Goal: Task Accomplishment & Management: Manage account settings

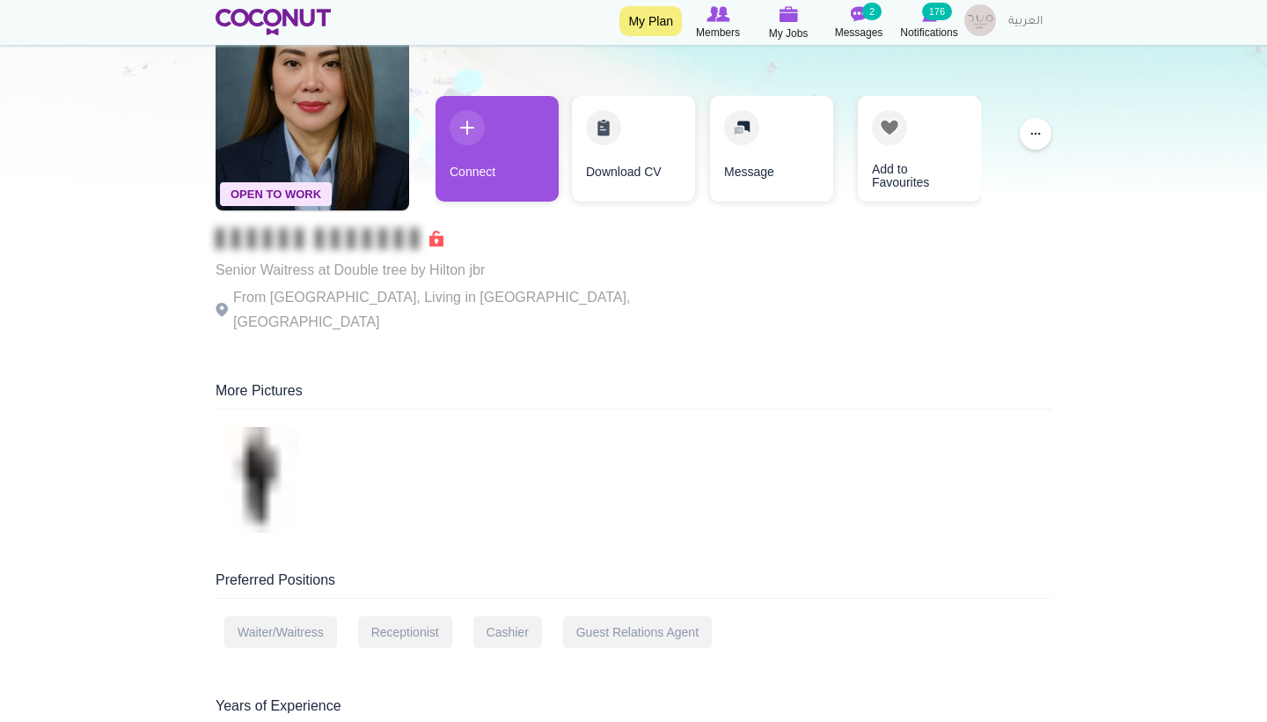
click at [670, 381] on div "More Pictures" at bounding box center [634, 395] width 836 height 28
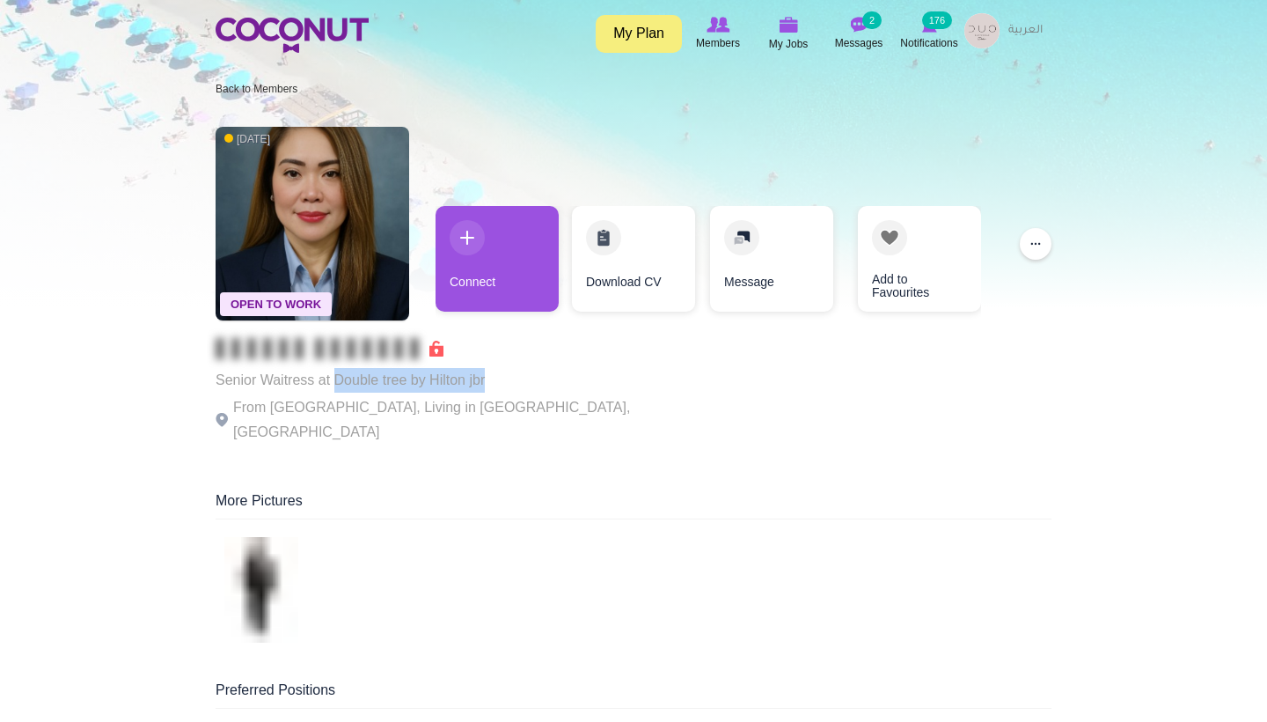
drag, startPoint x: 468, startPoint y: 384, endPoint x: 334, endPoint y: 383, distance: 134.7
click at [334, 383] on p "Senior Waitress at Double tree by Hilton jbr" at bounding box center [458, 380] width 484 height 25
copy p "Double tree by Hilton jbr"
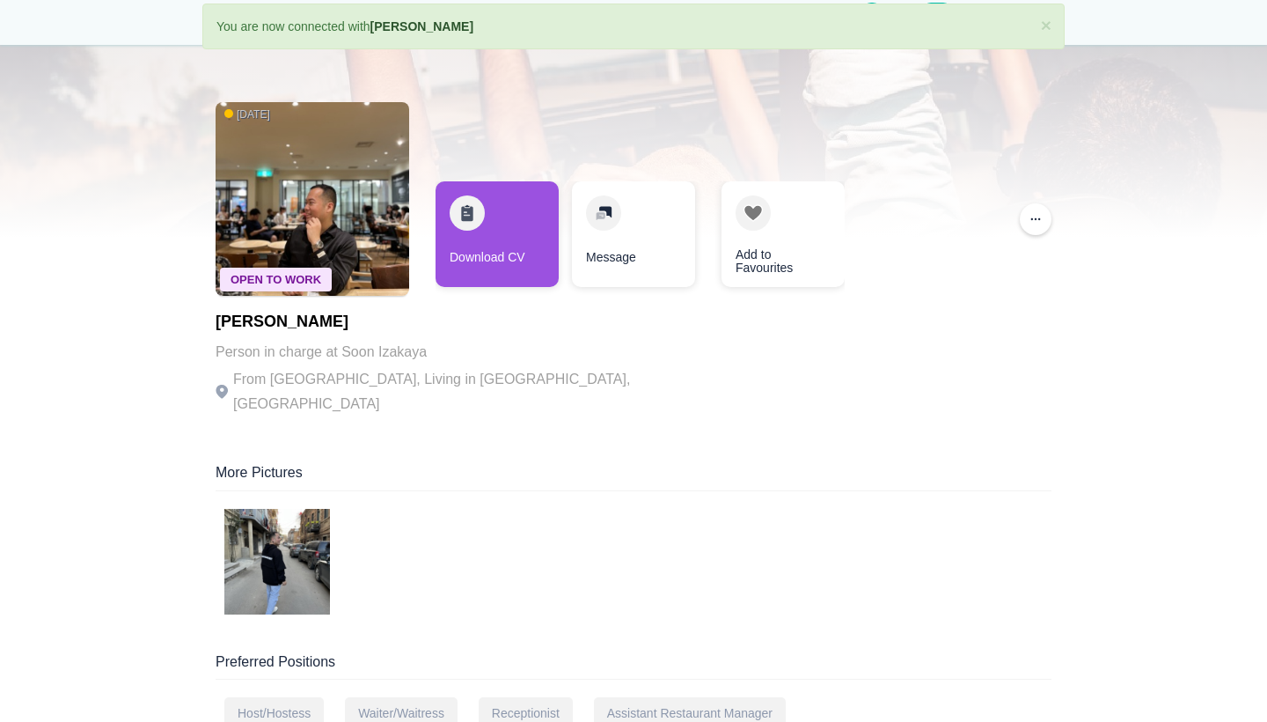
scroll to position [82, 0]
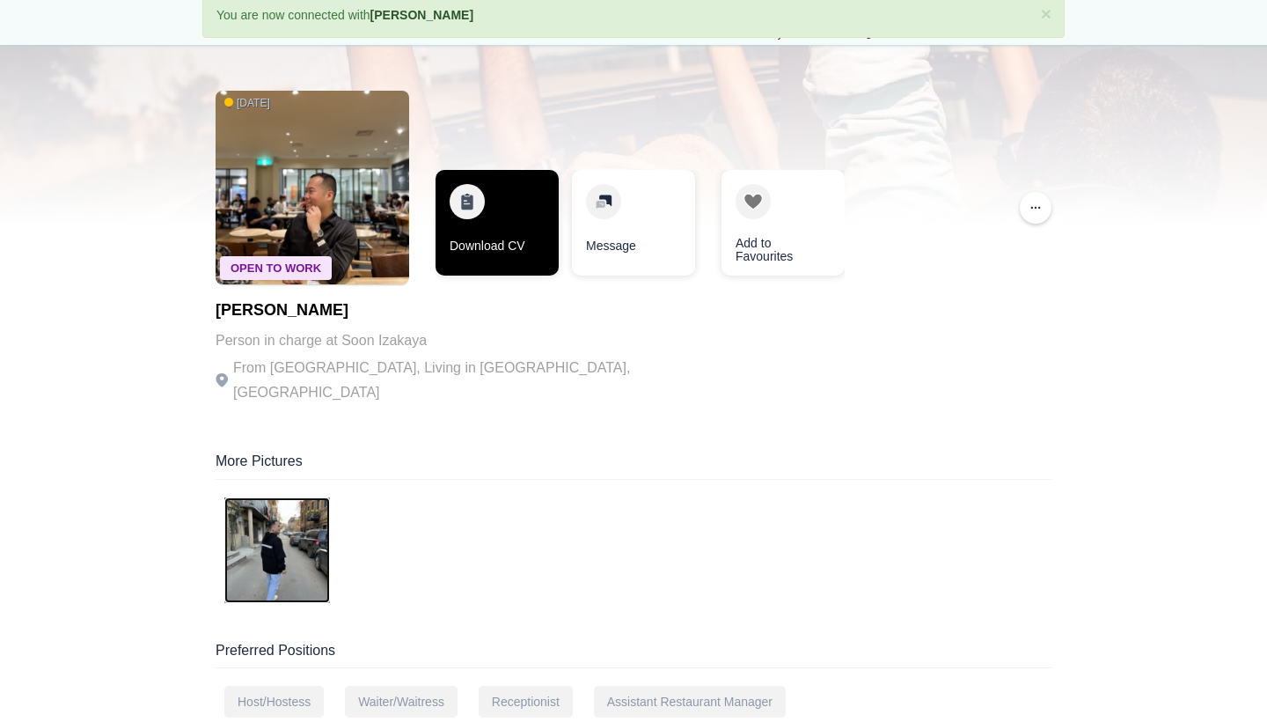
click at [478, 264] on link "Download CV" at bounding box center [497, 223] width 123 height 106
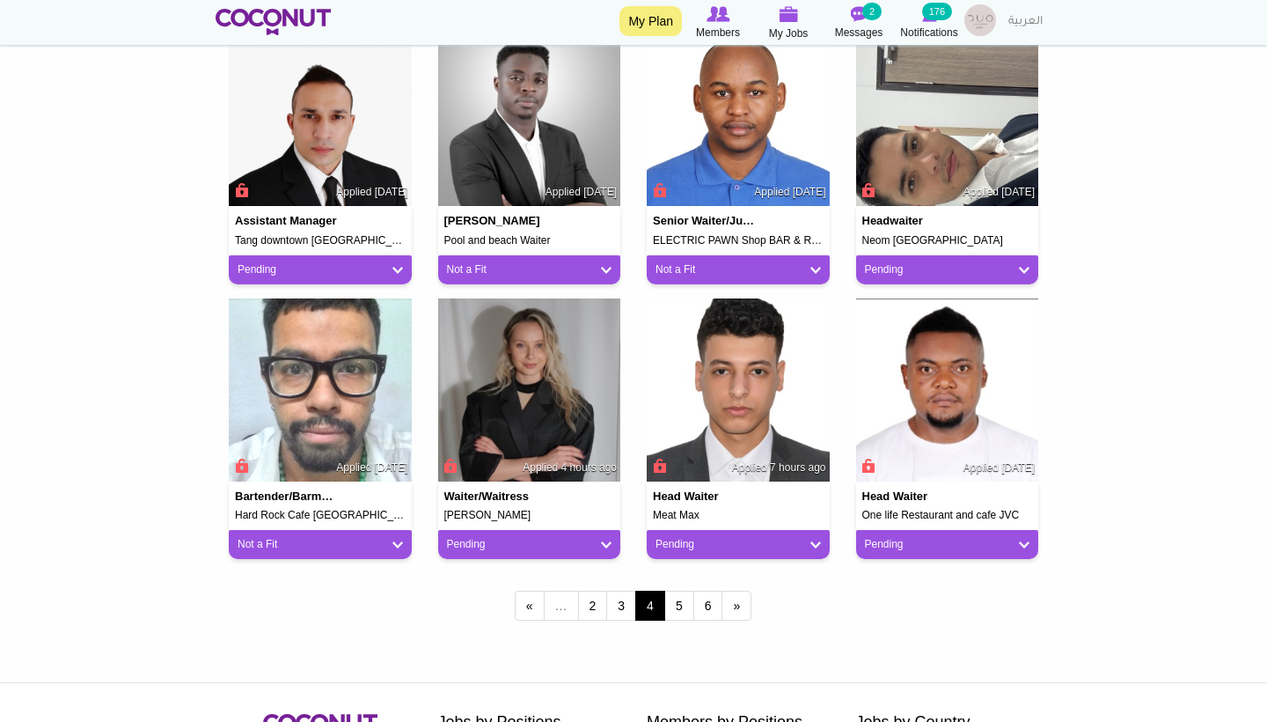
scroll to position [1318, 0]
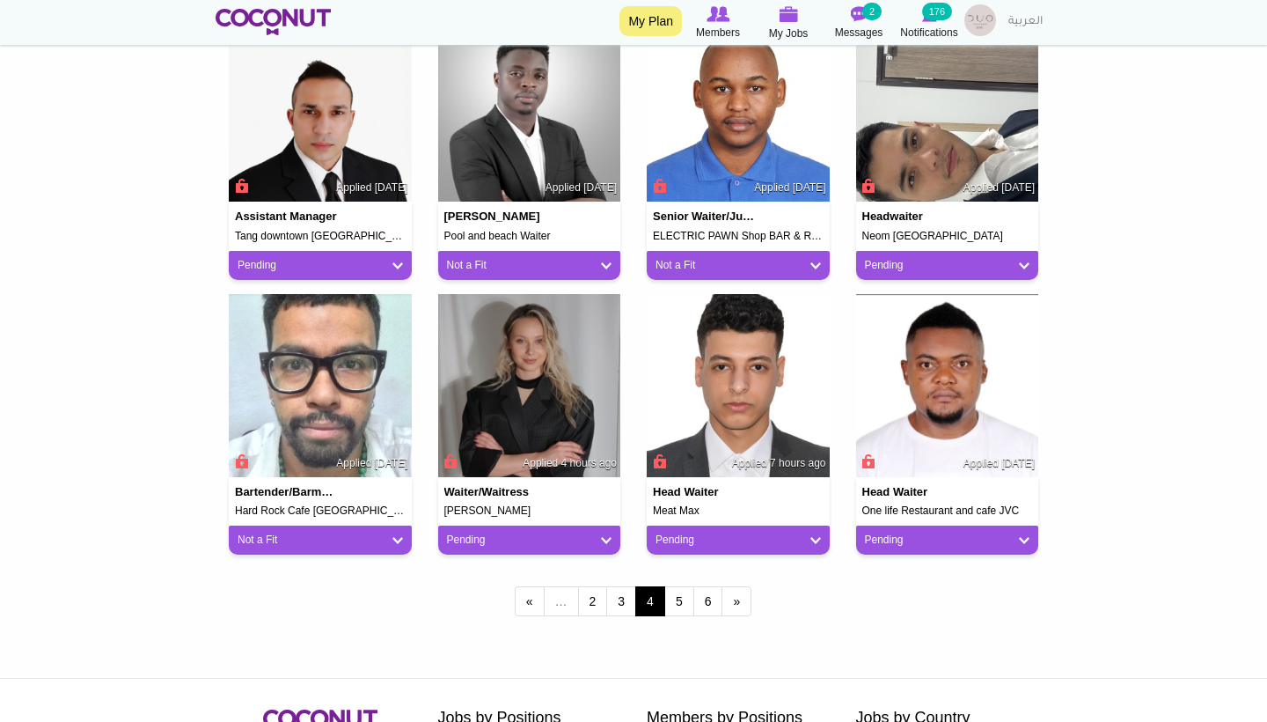
click at [578, 525] on div "Pending" at bounding box center [529, 539] width 183 height 29
click at [579, 532] on link "Pending" at bounding box center [529, 539] width 165 height 15
click at [499, 630] on link "Not a Fit" at bounding box center [519, 637] width 150 height 21
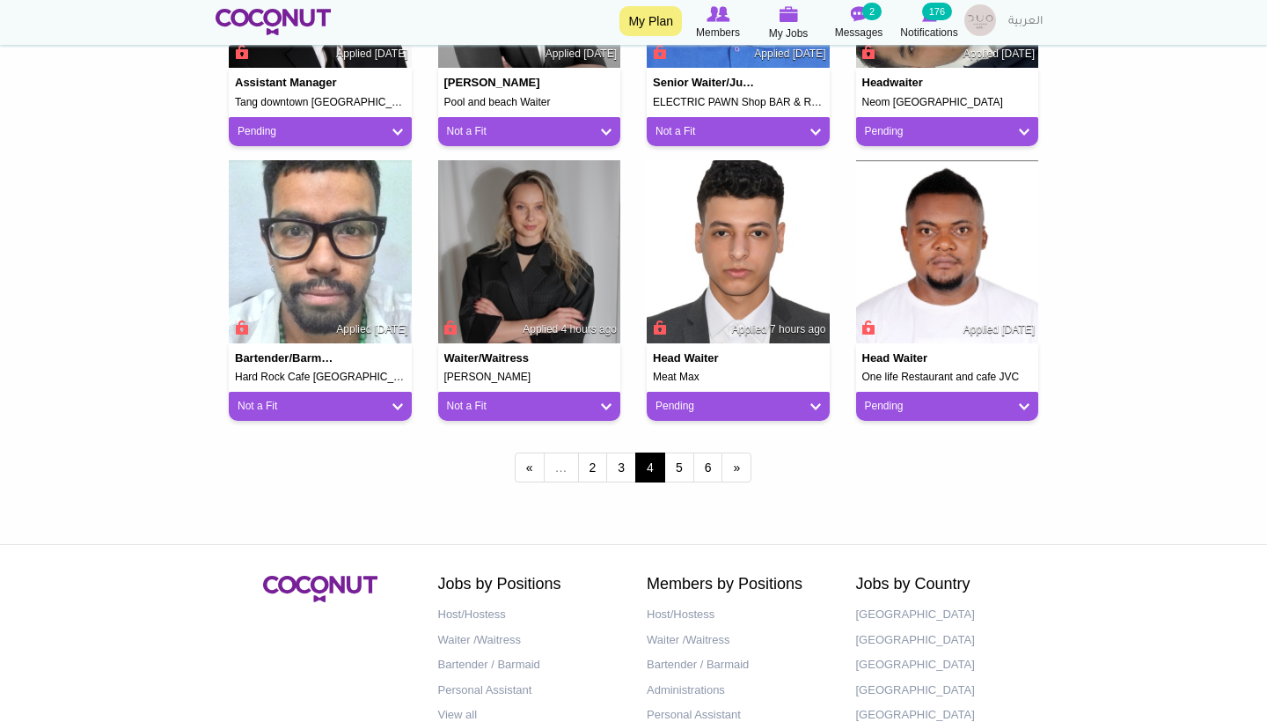
scroll to position [1448, 0]
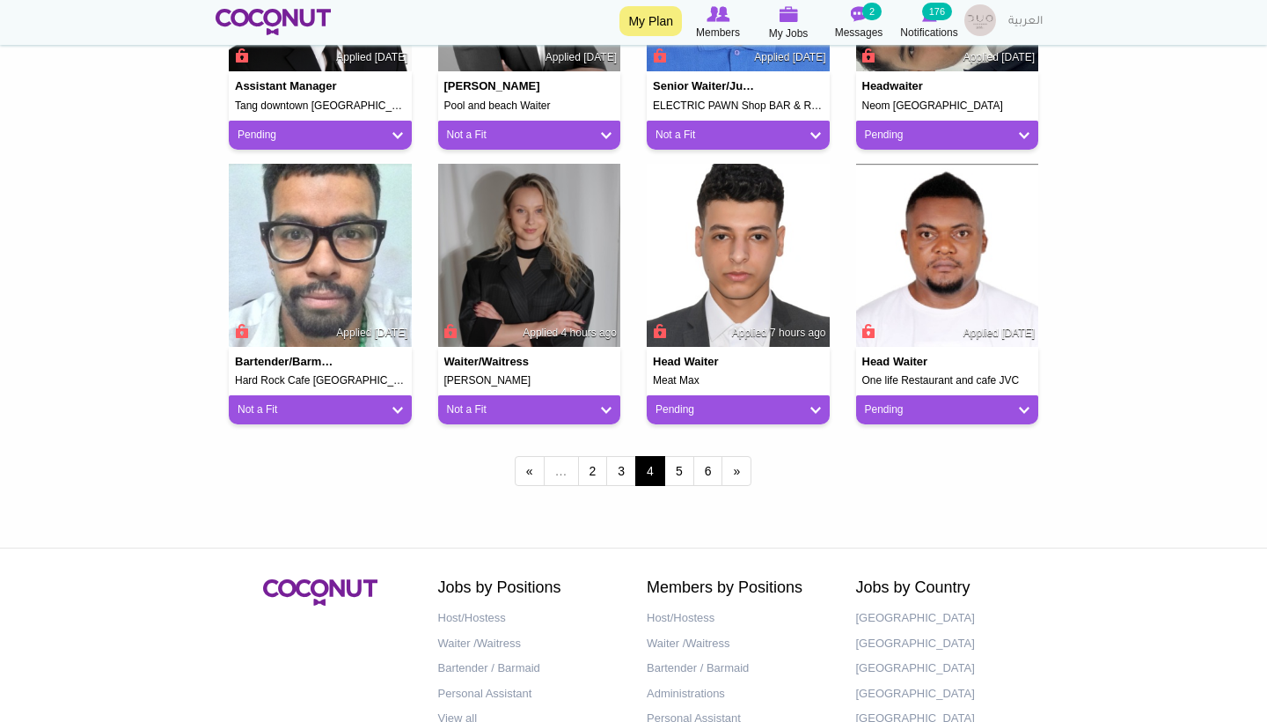
click at [899, 402] on link "Pending" at bounding box center [947, 409] width 165 height 15
click at [882, 496] on link "Not a Fit" at bounding box center [937, 506] width 150 height 21
click at [764, 405] on link "Pending" at bounding box center [738, 409] width 165 height 15
click at [712, 497] on link "Not a Fit" at bounding box center [727, 506] width 150 height 21
click at [682, 472] on link "5" at bounding box center [679, 471] width 30 height 30
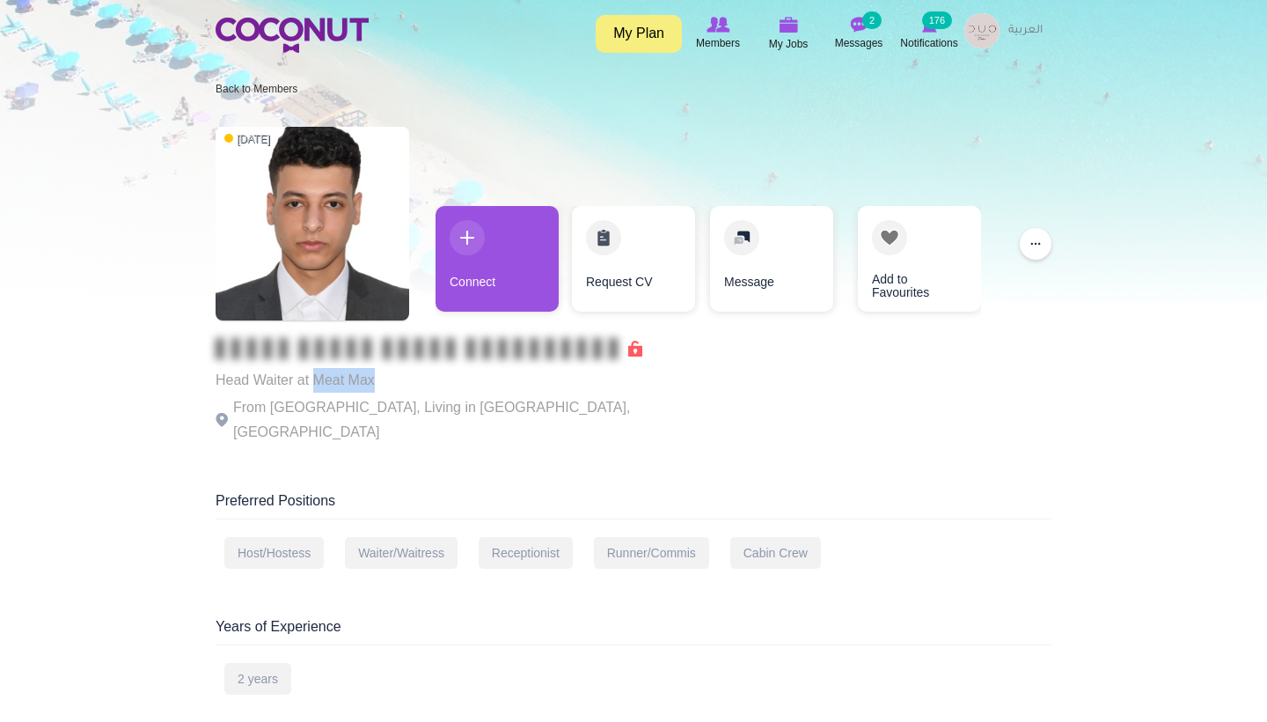
drag, startPoint x: 366, startPoint y: 378, endPoint x: 313, endPoint y: 378, distance: 52.8
click at [313, 378] on p "Head Waiter at Meat Max" at bounding box center [458, 380] width 484 height 25
copy p "Meat Max"
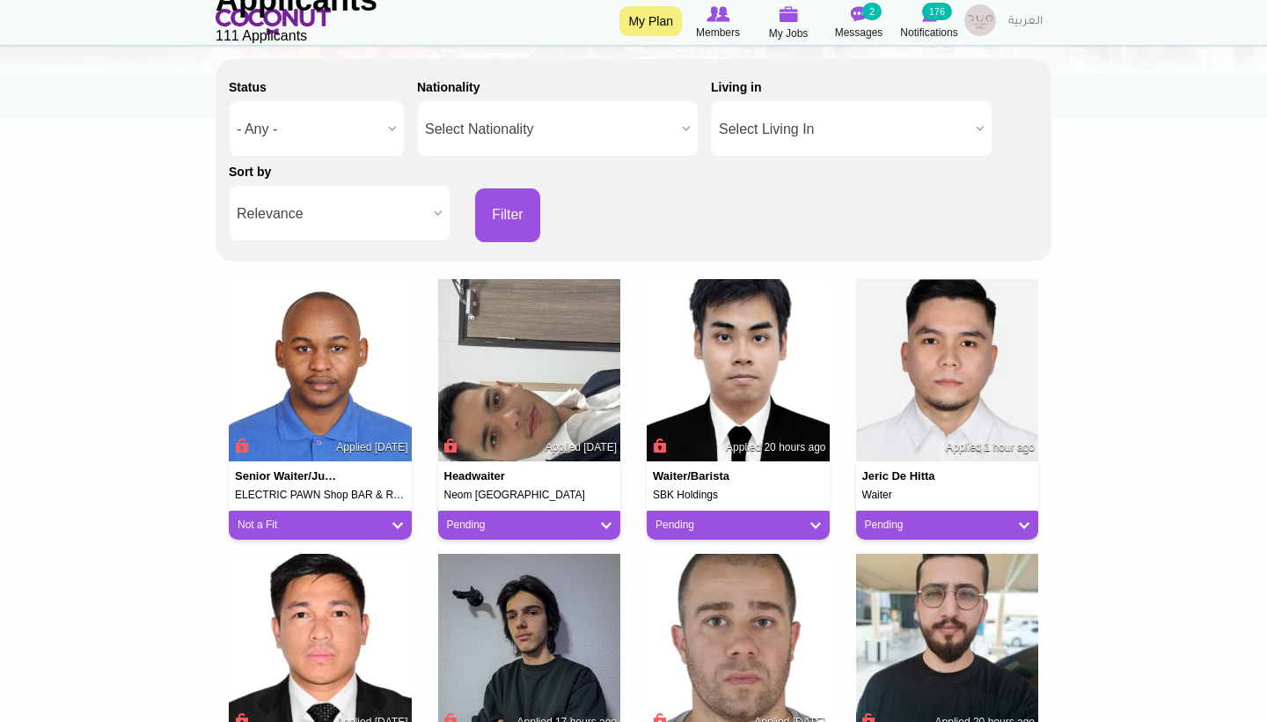
scroll to position [230, 0]
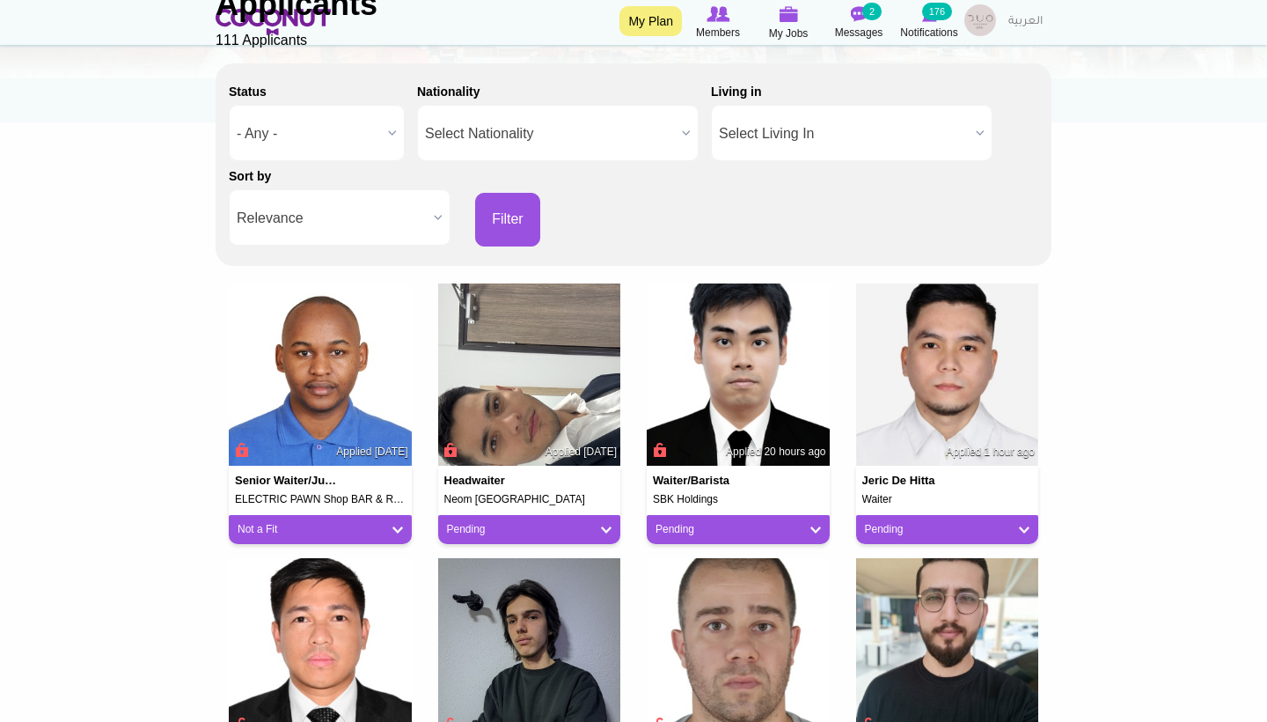
click at [390, 530] on link "Not a Fit" at bounding box center [320, 529] width 165 height 15
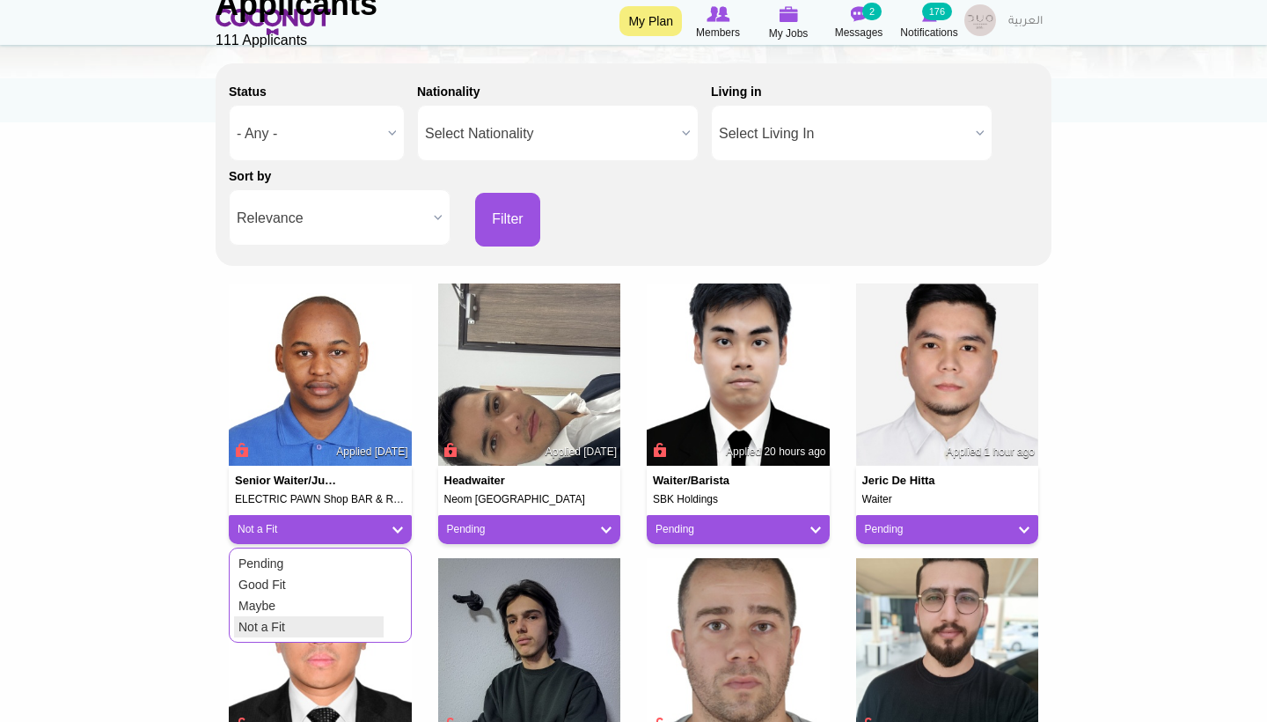
click at [327, 617] on link "Not a Fit" at bounding box center [309, 626] width 150 height 21
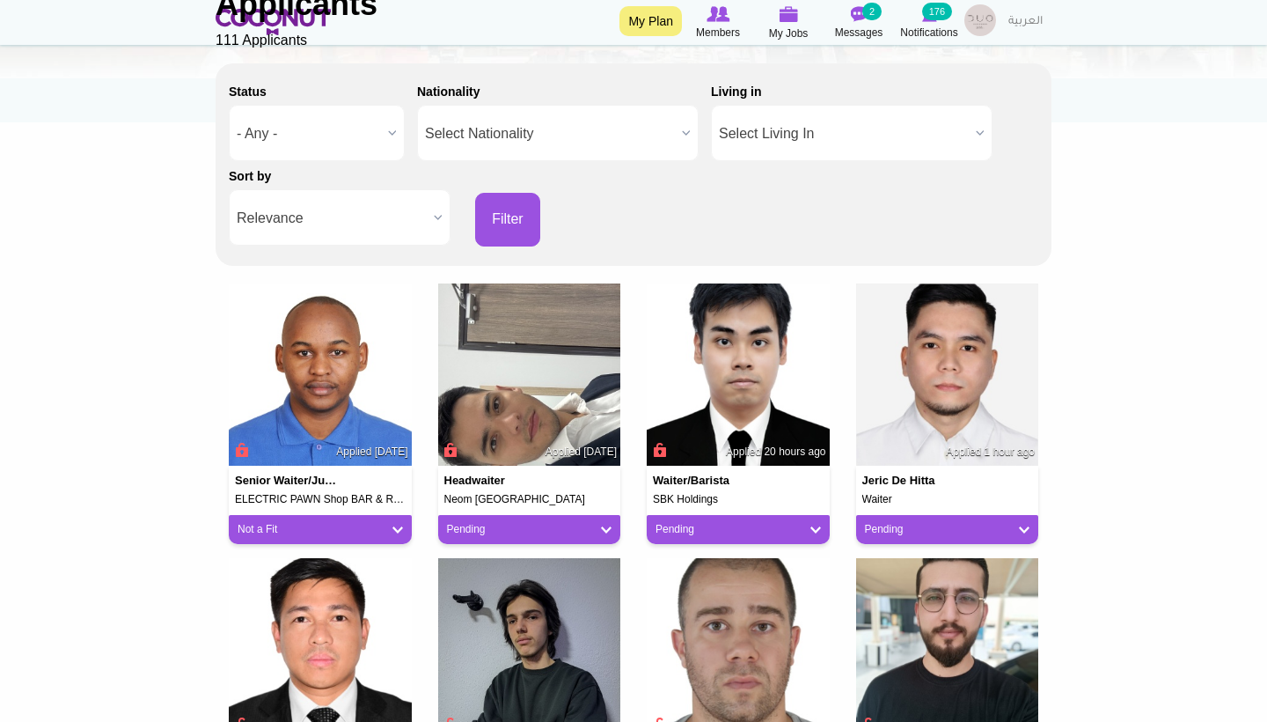
click at [497, 535] on div "Pending" at bounding box center [529, 529] width 183 height 29
click at [482, 533] on div "Pending" at bounding box center [529, 529] width 183 height 29
click at [480, 527] on link "Pending" at bounding box center [529, 529] width 165 height 15
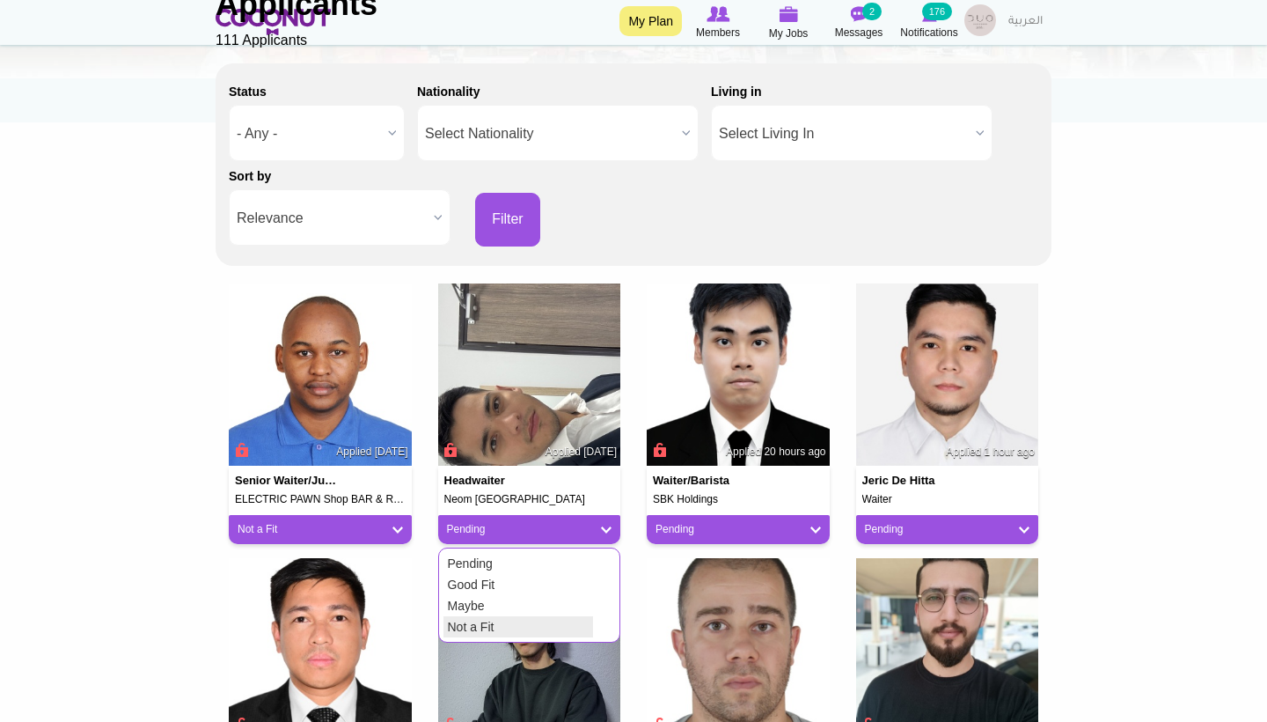
click at [502, 619] on link "Not a Fit" at bounding box center [519, 626] width 150 height 21
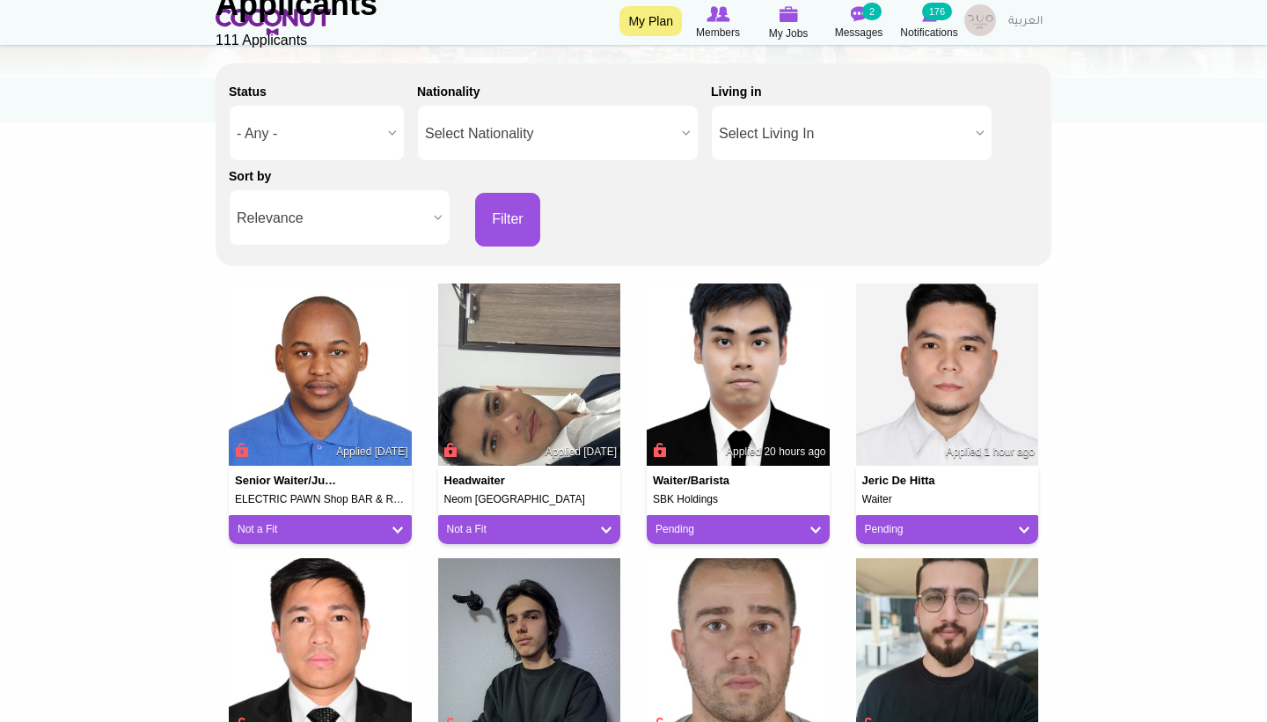
click at [693, 524] on link "Pending" at bounding box center [738, 529] width 165 height 15
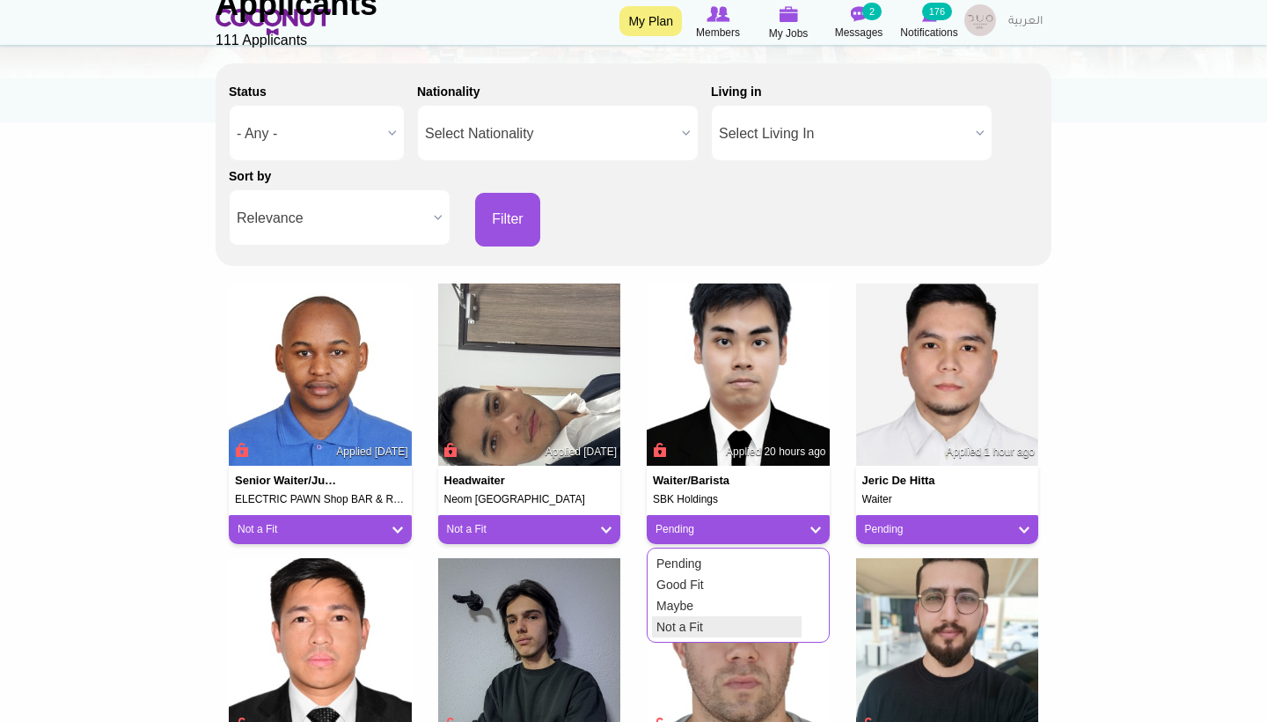
click at [694, 620] on link "Not a Fit" at bounding box center [727, 626] width 150 height 21
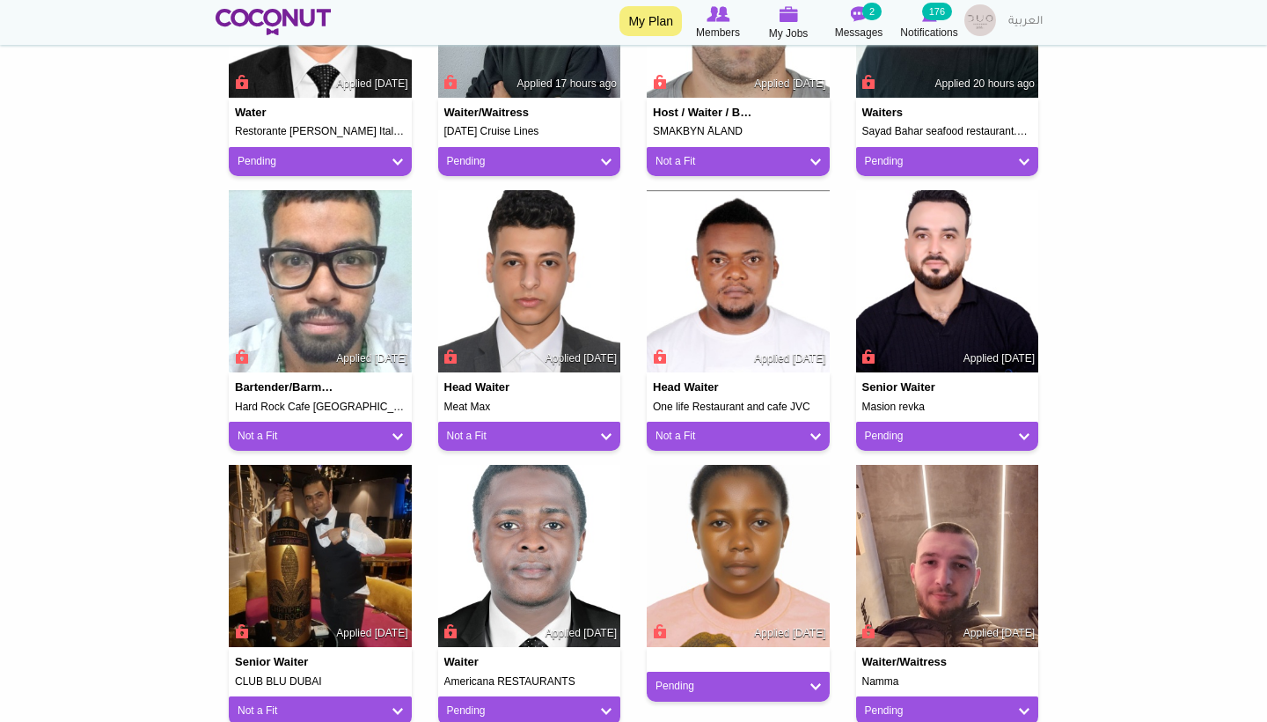
scroll to position [873, 0]
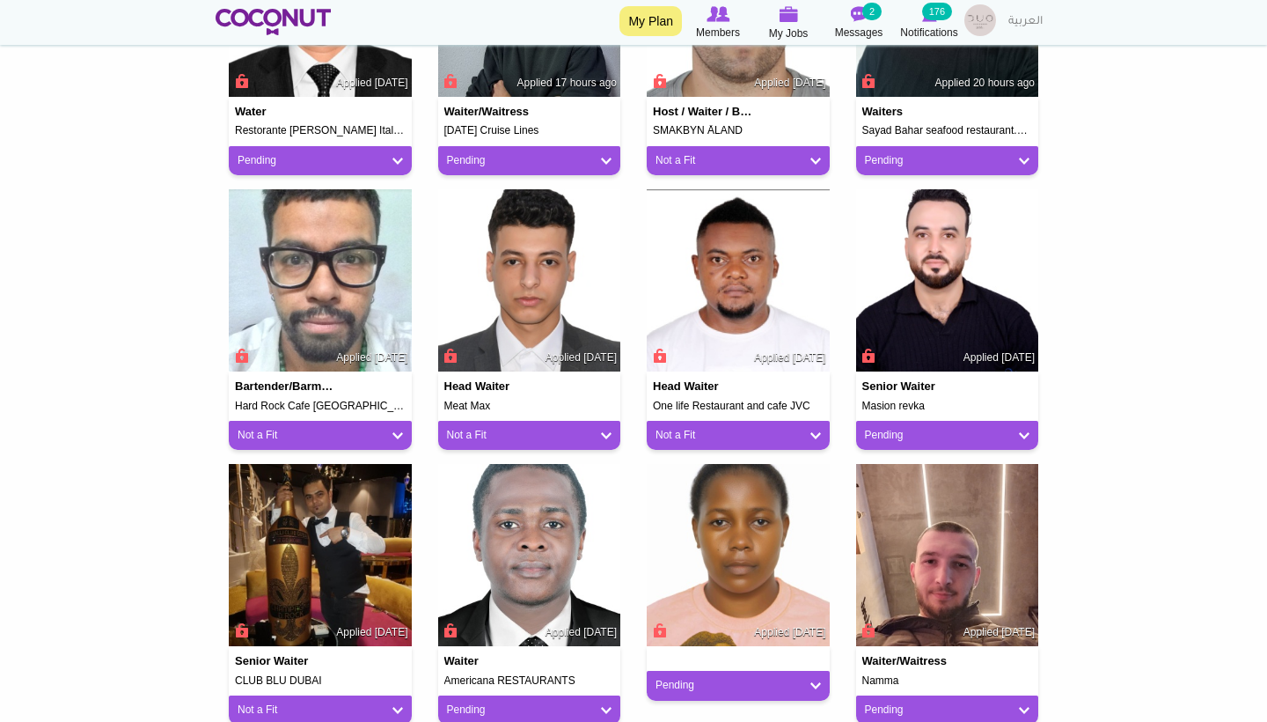
click at [905, 430] on link "Pending" at bounding box center [947, 435] width 165 height 15
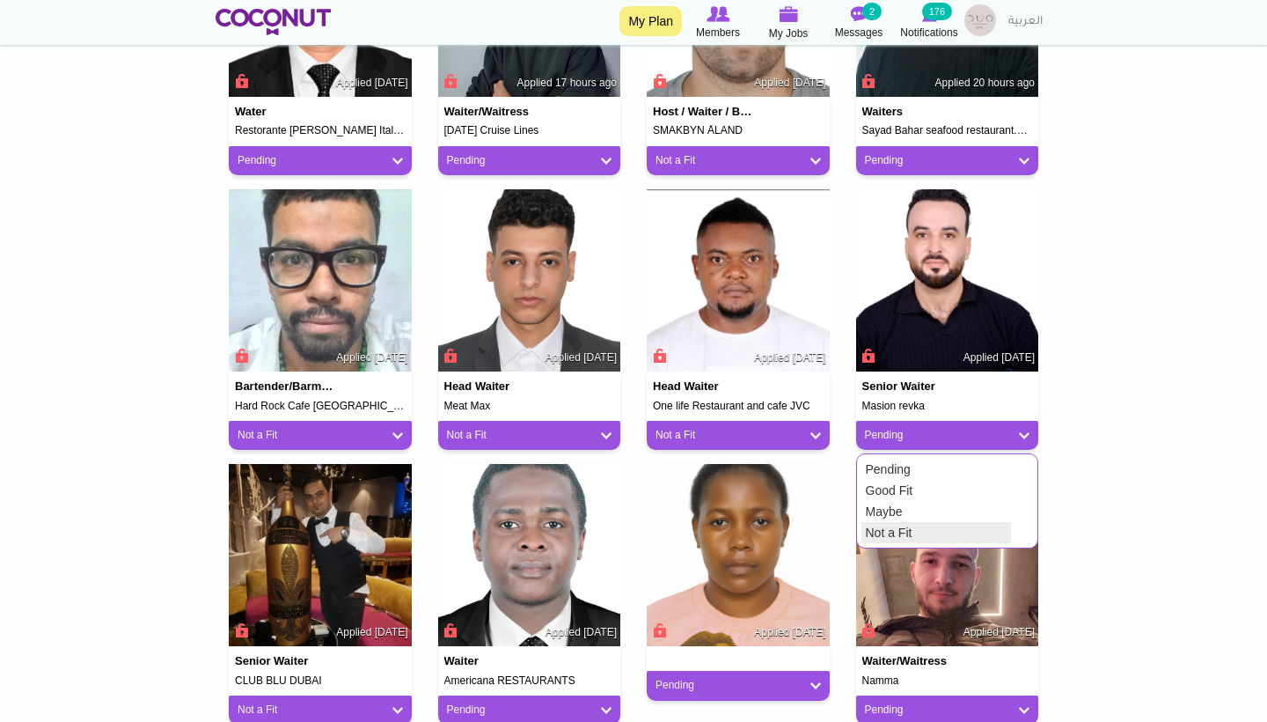
click at [885, 531] on link "Not a Fit" at bounding box center [937, 532] width 150 height 21
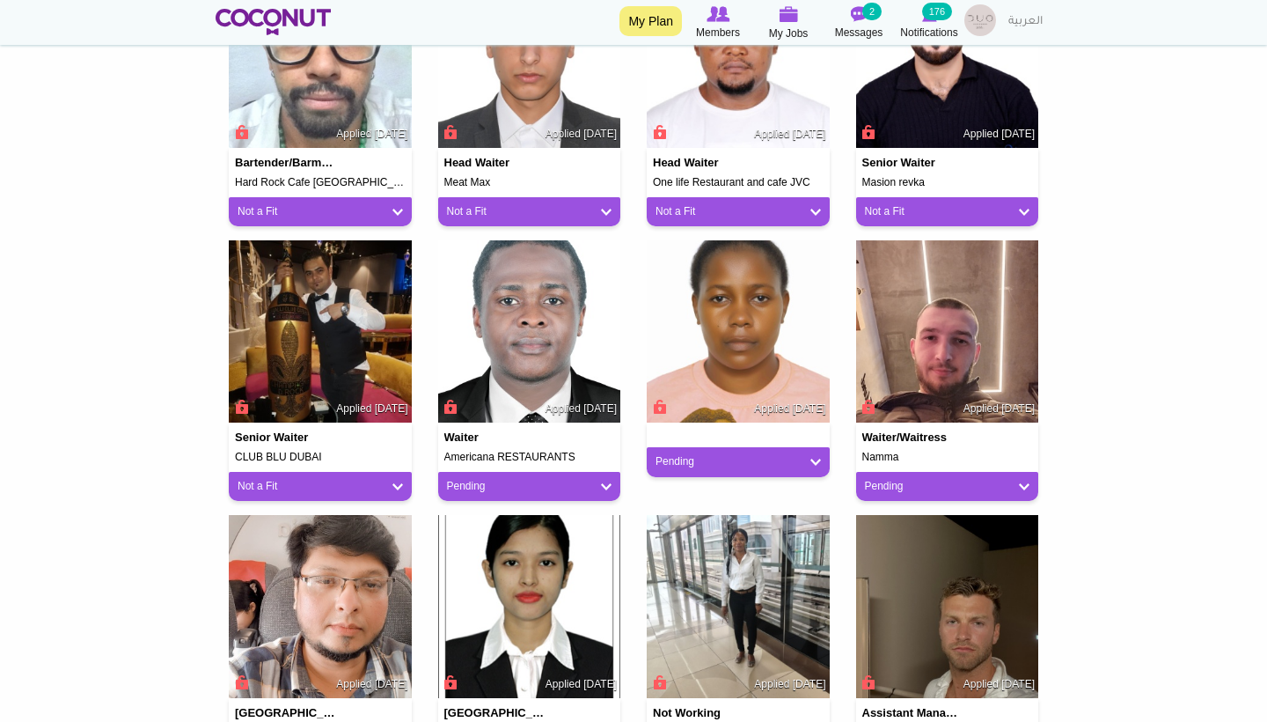
scroll to position [1105, 0]
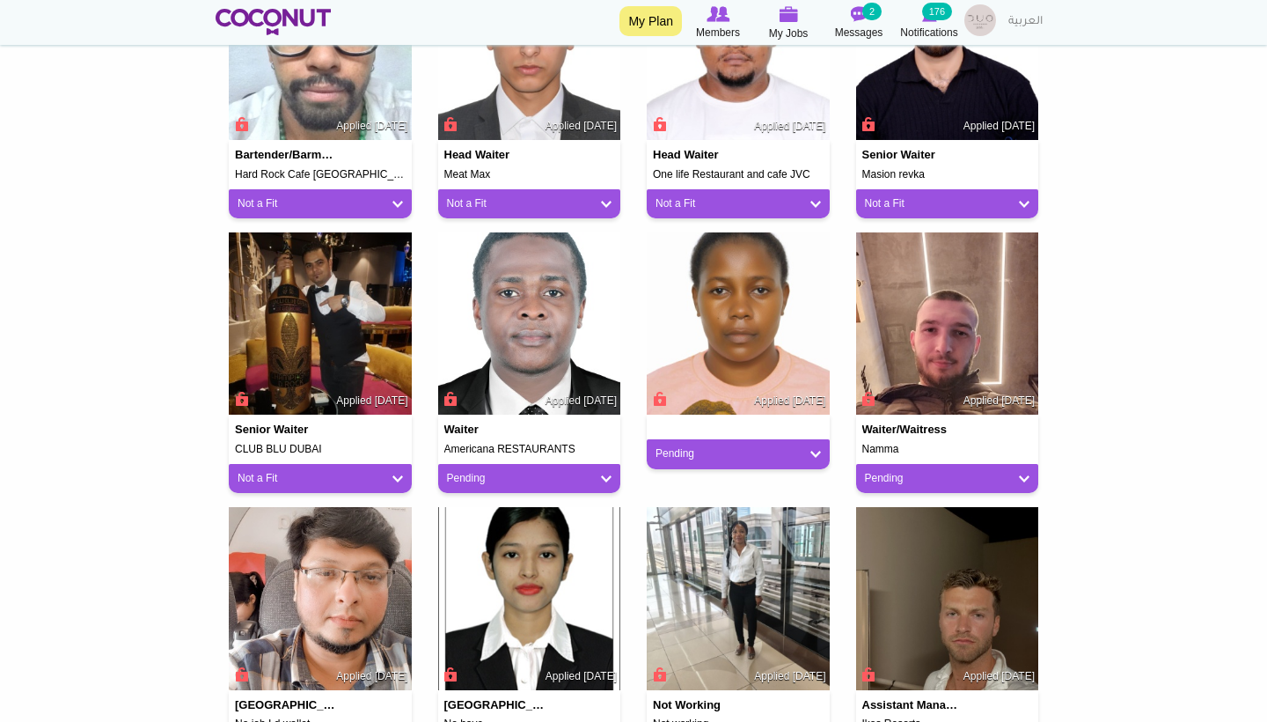
click at [555, 464] on div "Pending" at bounding box center [529, 478] width 183 height 29
click at [546, 473] on link "Pending" at bounding box center [529, 478] width 165 height 15
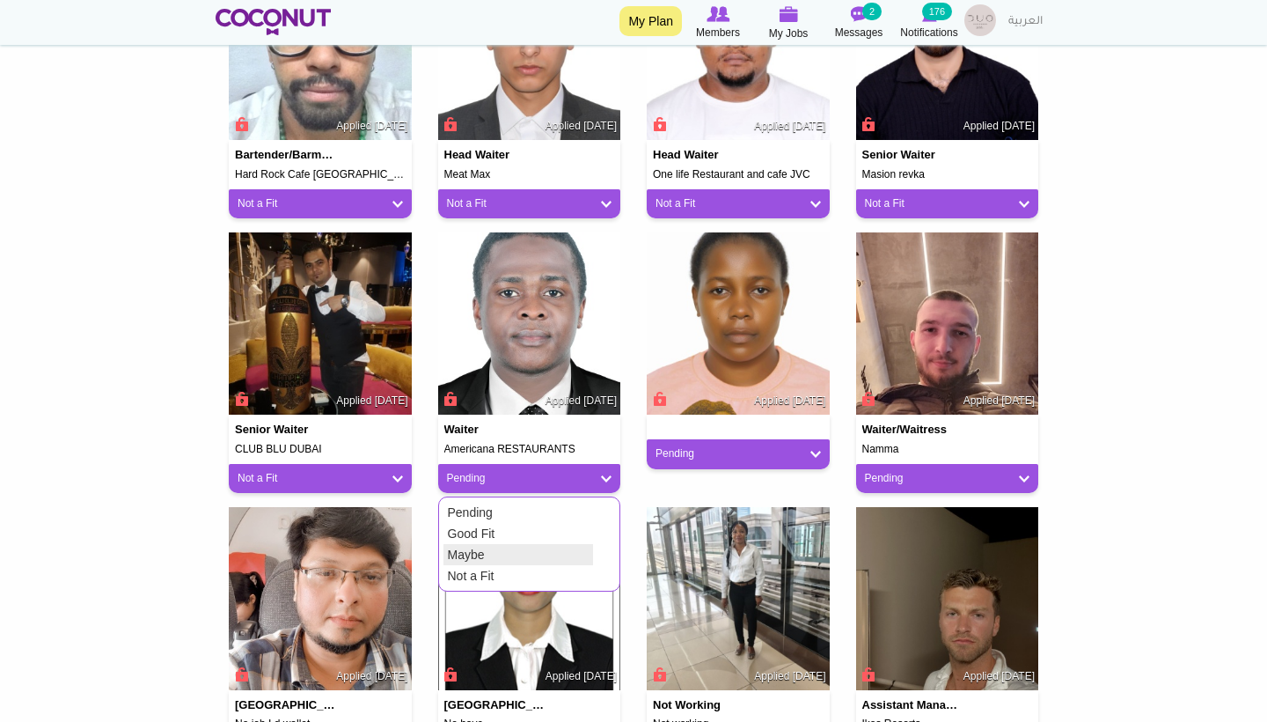
click at [495, 565] on link "Not a Fit" at bounding box center [519, 575] width 150 height 21
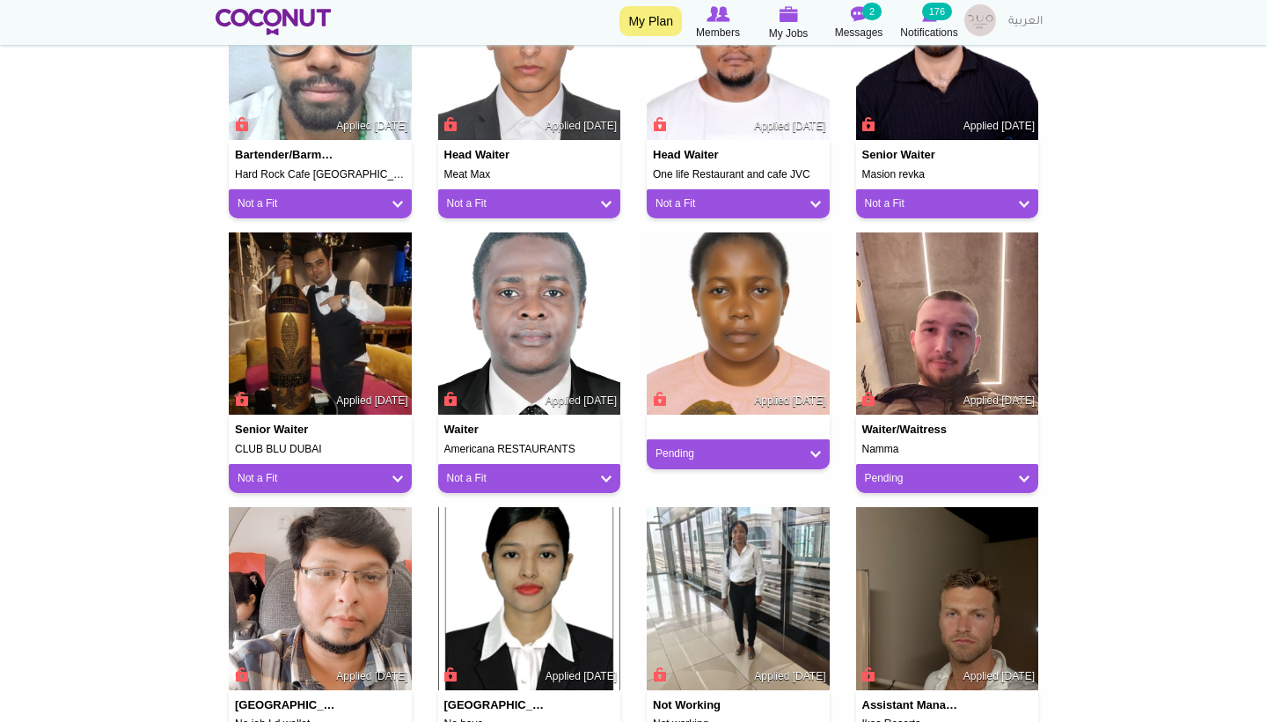
click at [676, 450] on link "Pending" at bounding box center [738, 453] width 165 height 15
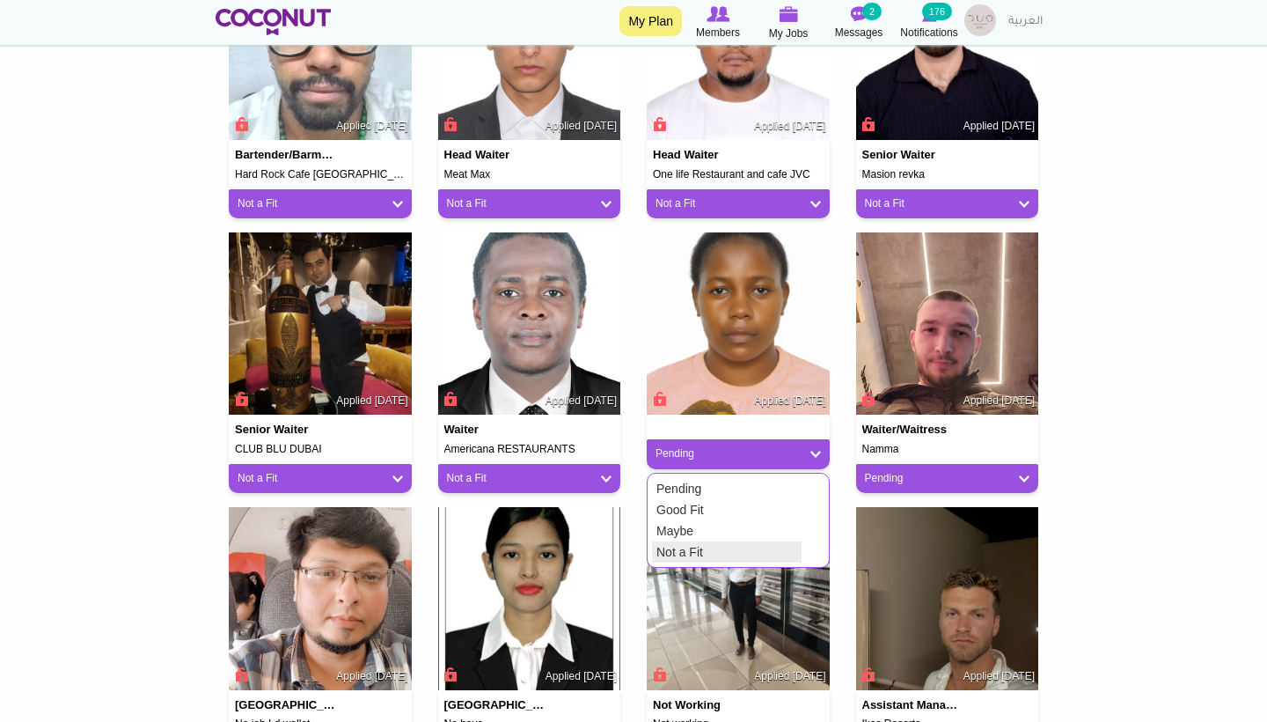
click at [681, 541] on link "Not a Fit" at bounding box center [727, 551] width 150 height 21
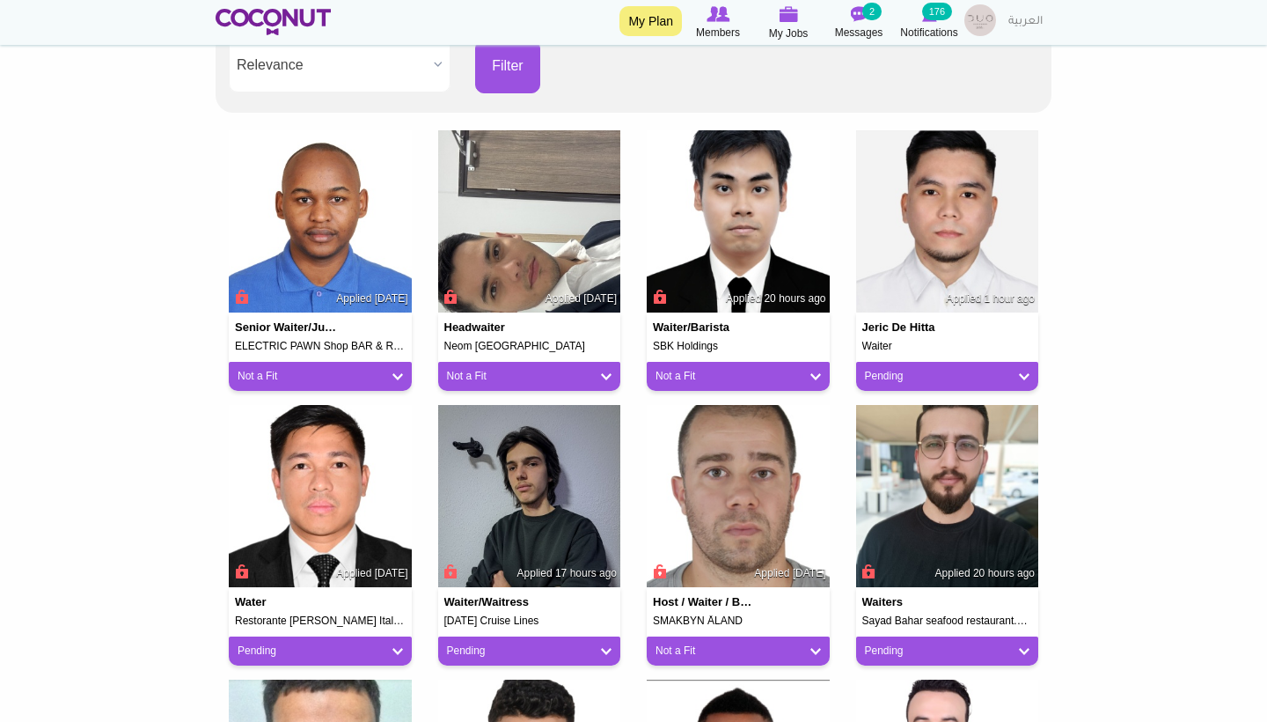
scroll to position [409, 0]
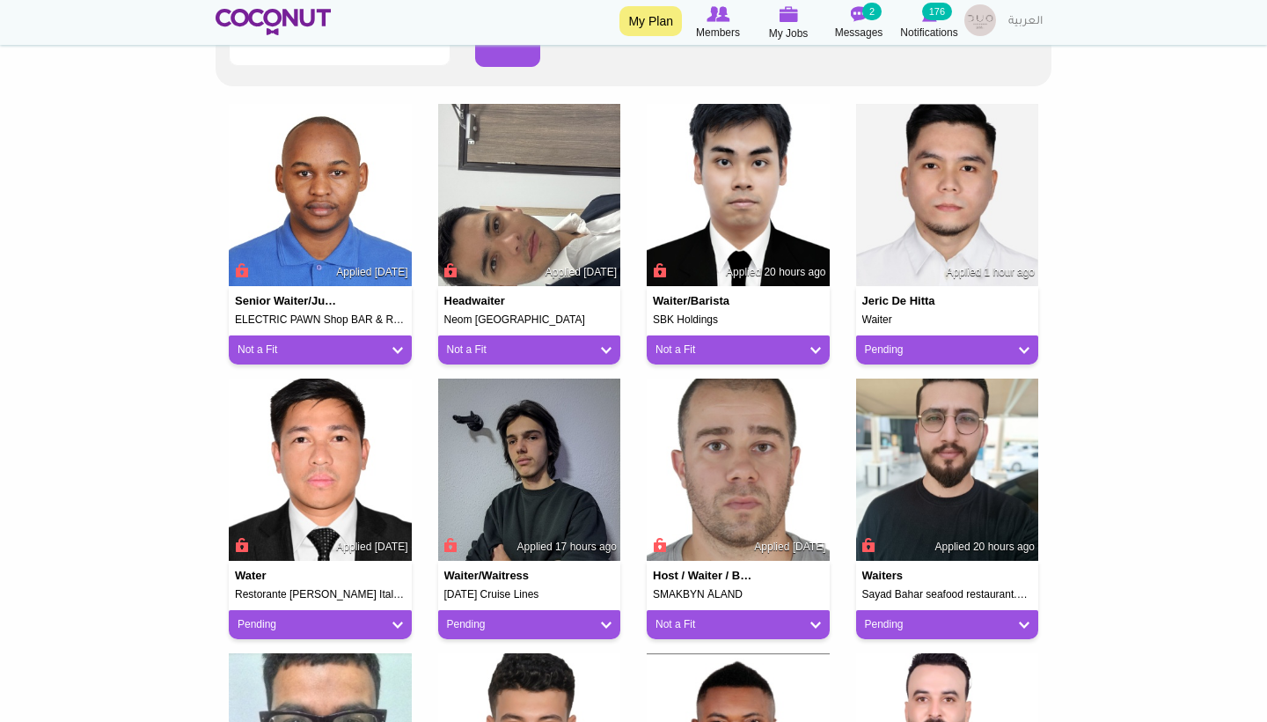
click at [892, 351] on link "Pending" at bounding box center [947, 349] width 165 height 15
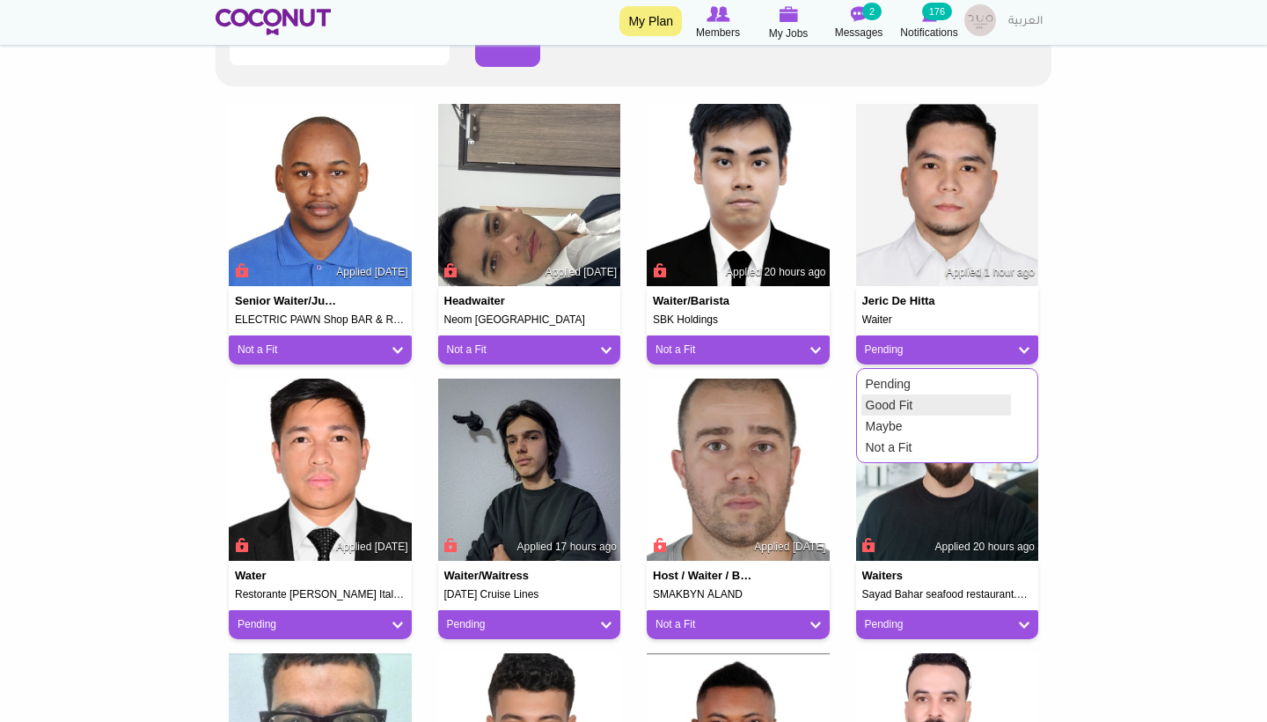
click at [895, 398] on link "Good Fit" at bounding box center [937, 404] width 150 height 21
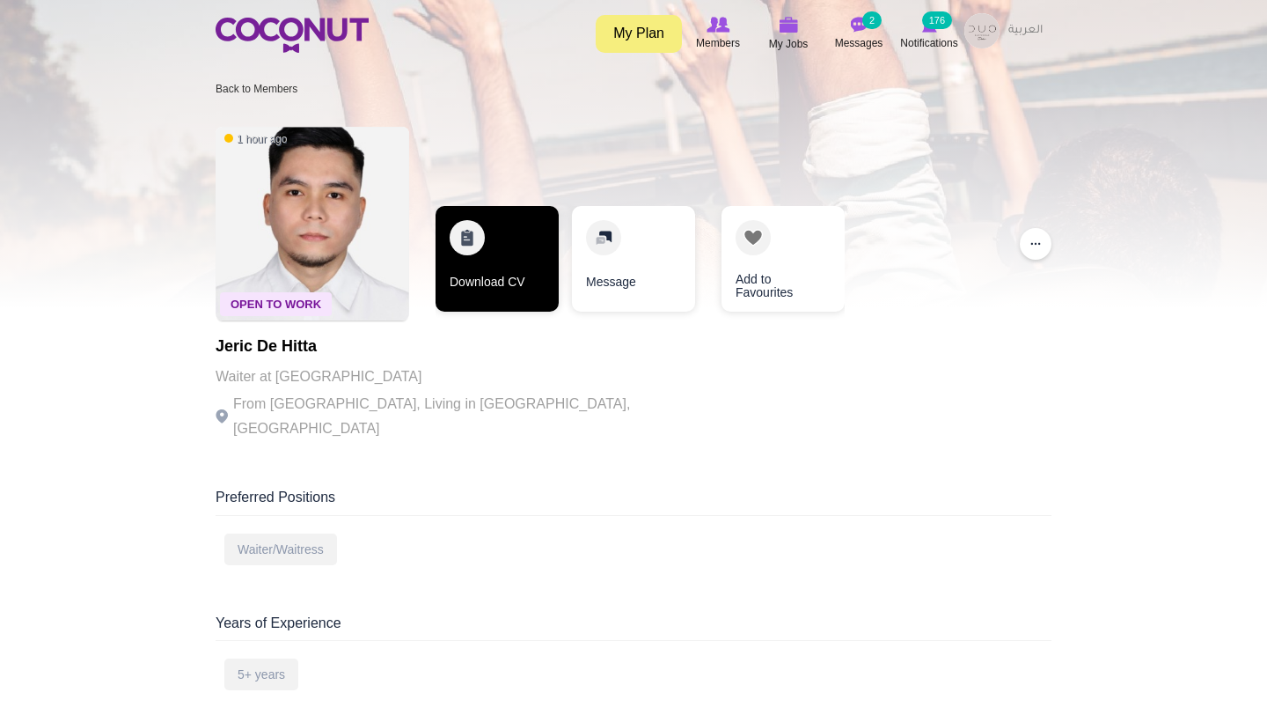
click at [510, 277] on link "Download CV" at bounding box center [497, 259] width 123 height 106
click at [506, 295] on link "Download CV" at bounding box center [497, 259] width 123 height 106
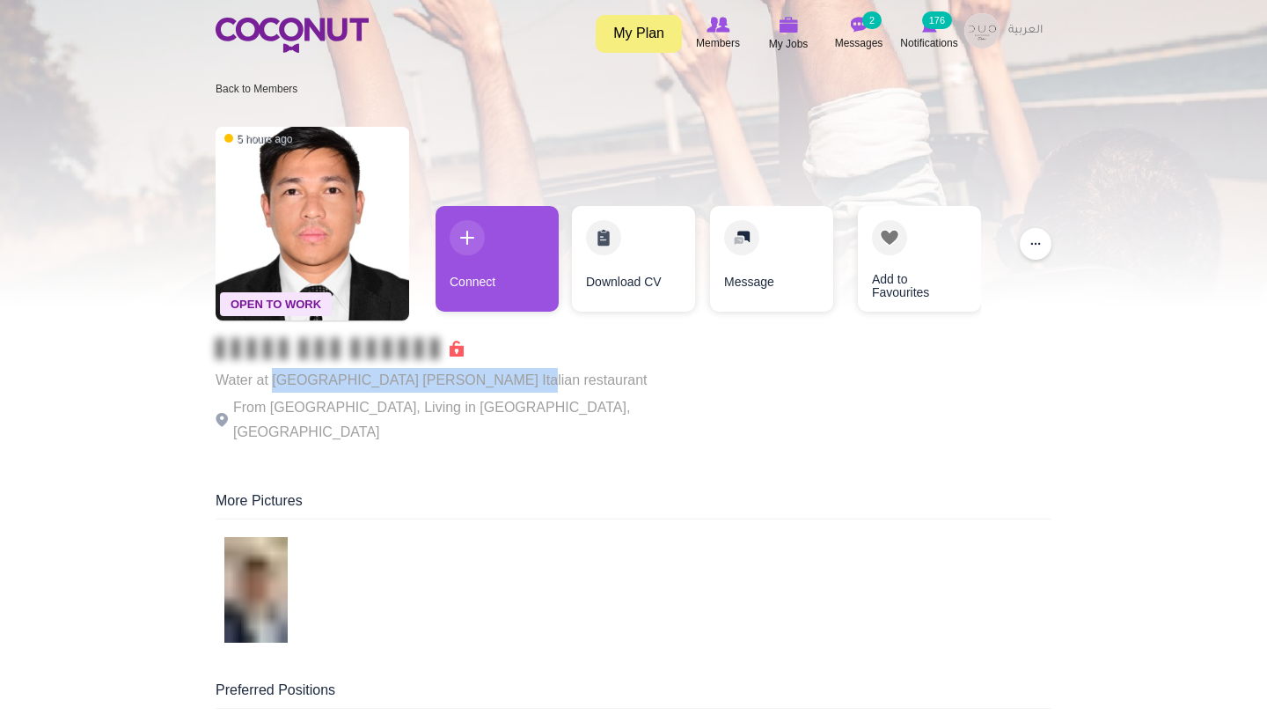
drag, startPoint x: 473, startPoint y: 378, endPoint x: 275, endPoint y: 378, distance: 198.0
click at [275, 378] on p "Water at Restorante Loren Italian restaurant" at bounding box center [458, 380] width 484 height 25
copy p "Restorante Loren Italian restaurant"
click at [548, 491] on div "More Pictures" at bounding box center [634, 505] width 836 height 28
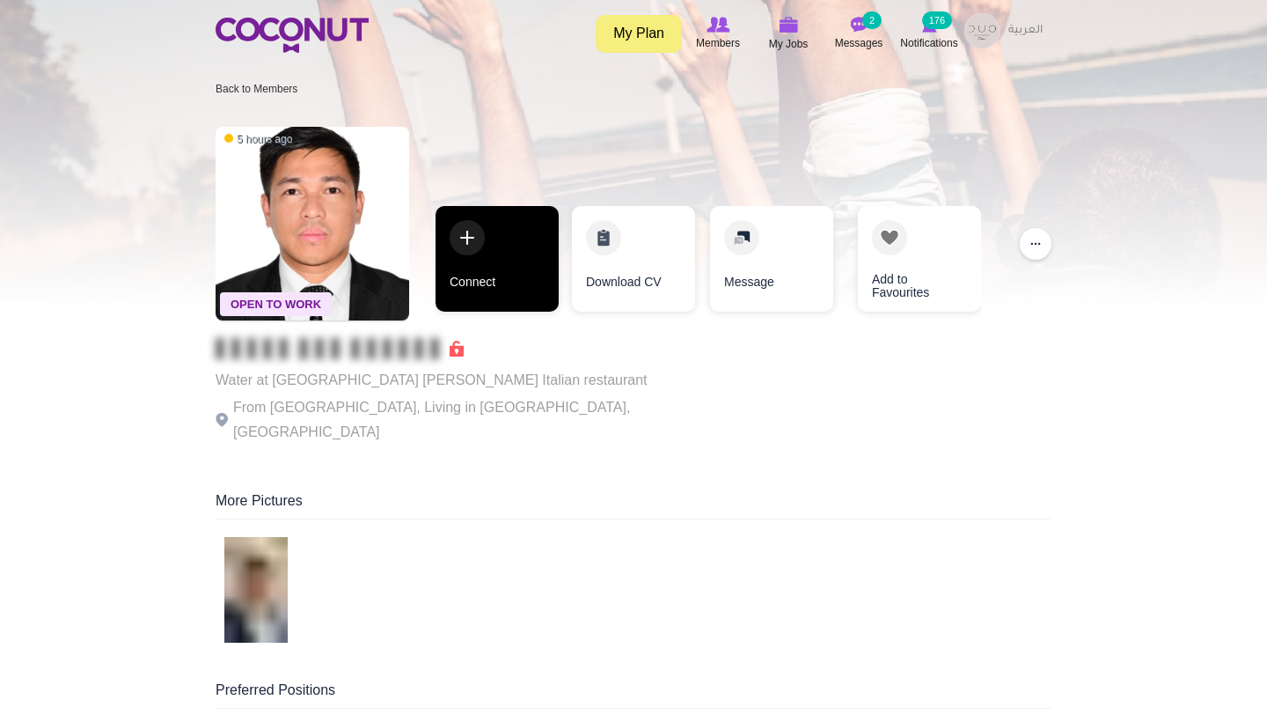
click at [500, 286] on link "Connect" at bounding box center [497, 259] width 123 height 106
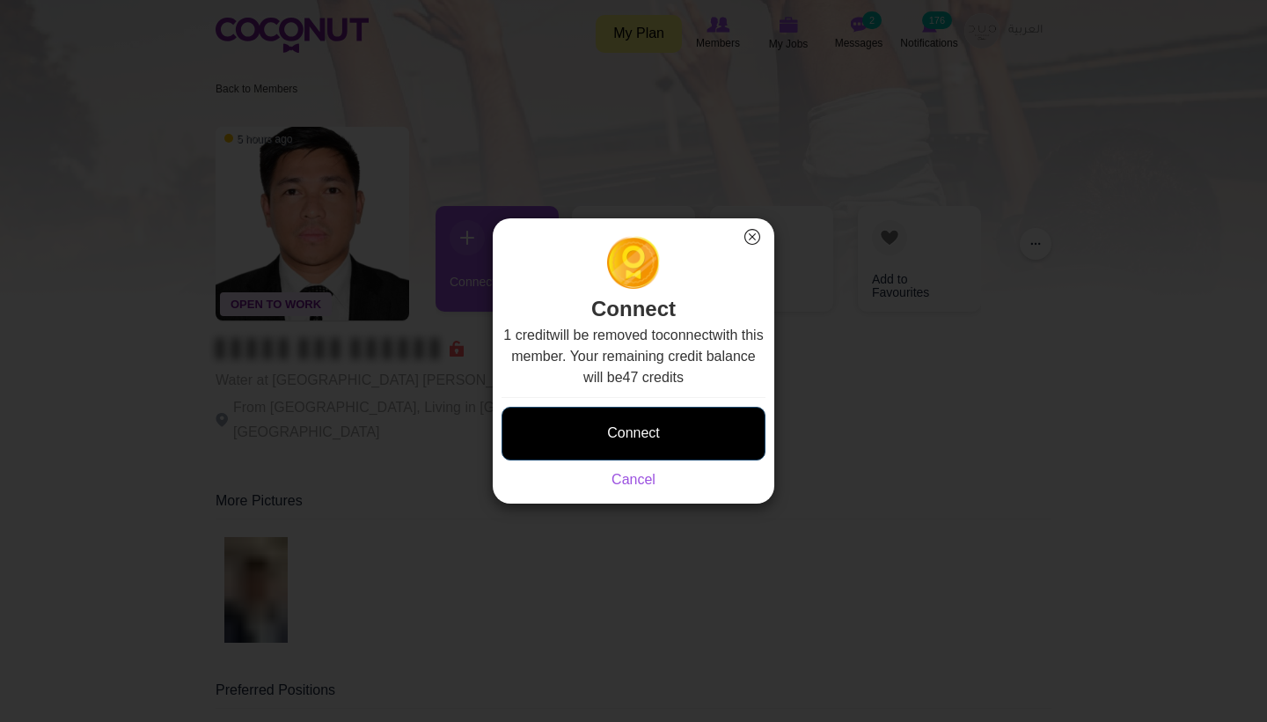
click at [637, 437] on button "Connect" at bounding box center [634, 434] width 264 height 54
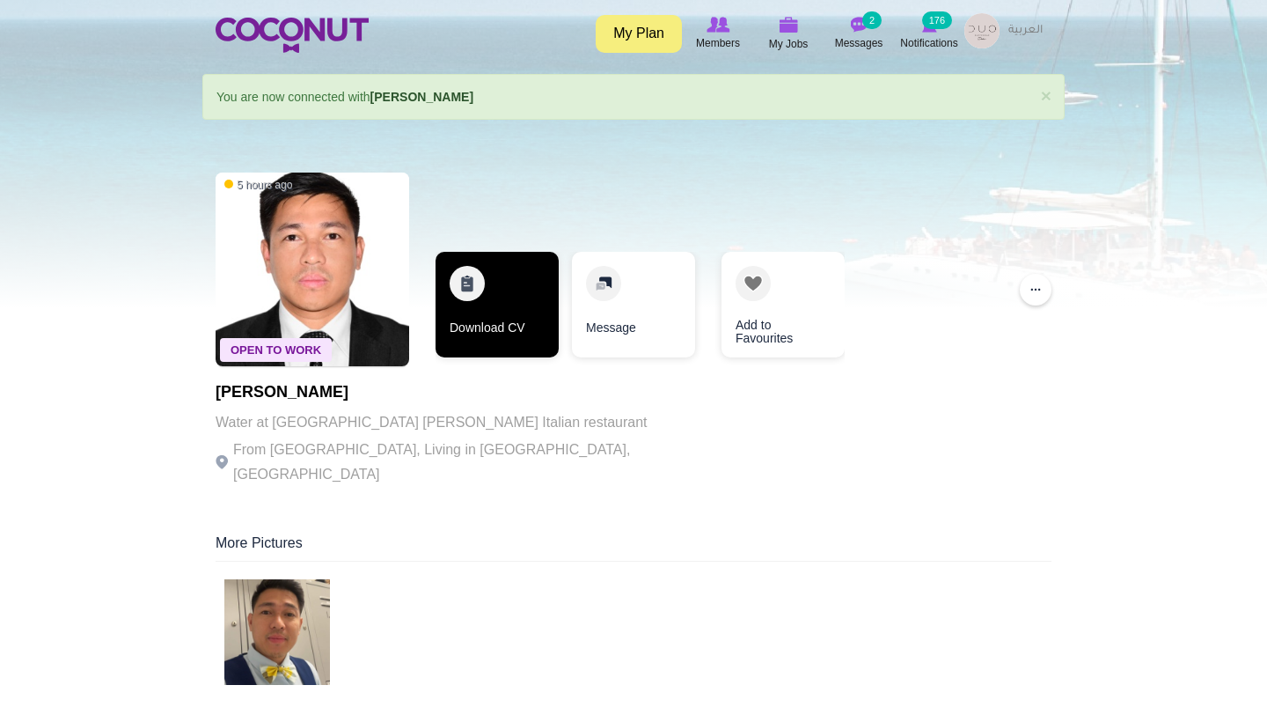
click at [518, 336] on link "Download CV" at bounding box center [497, 305] width 123 height 106
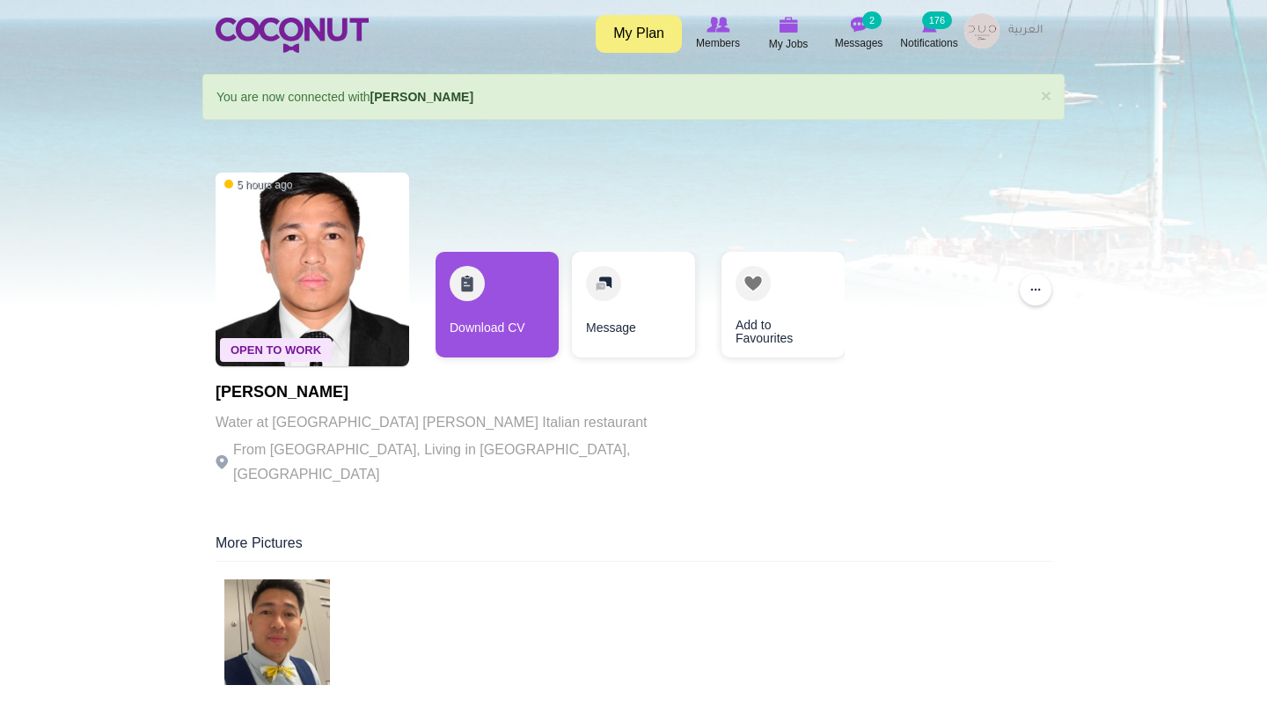
click at [298, 595] on img at bounding box center [277, 632] width 106 height 106
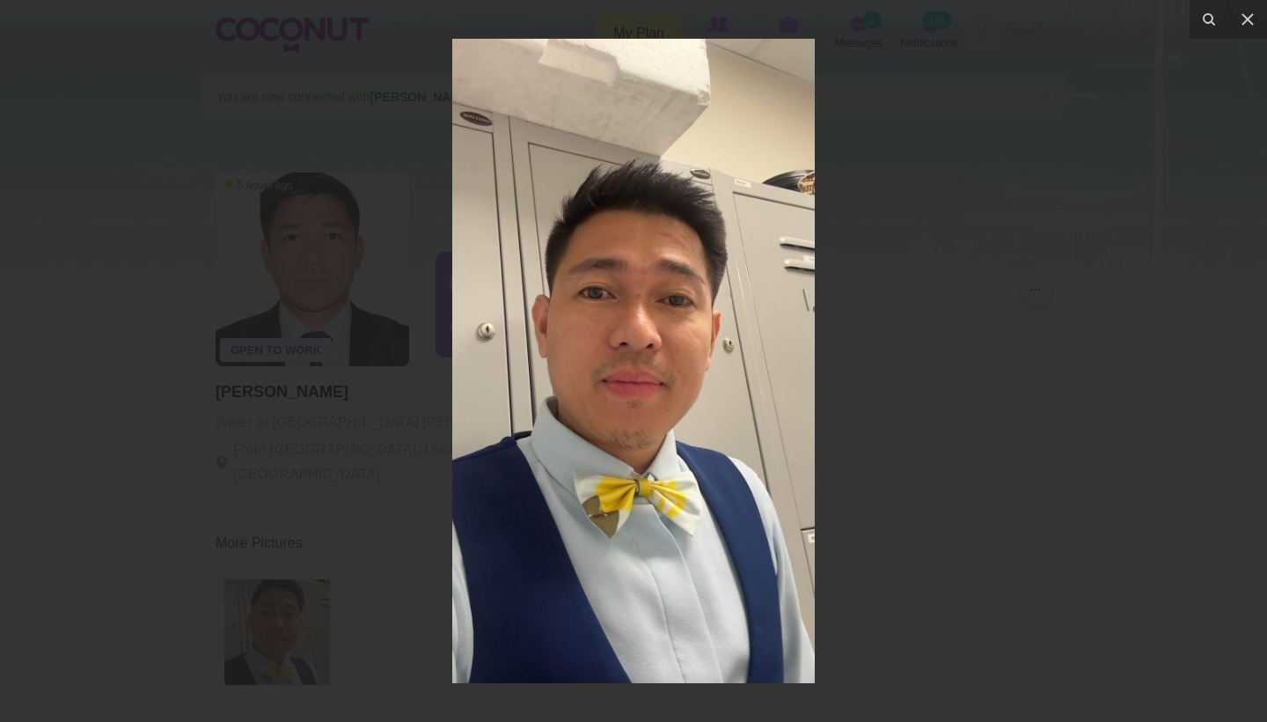
click at [941, 209] on div at bounding box center [633, 361] width 1267 height 722
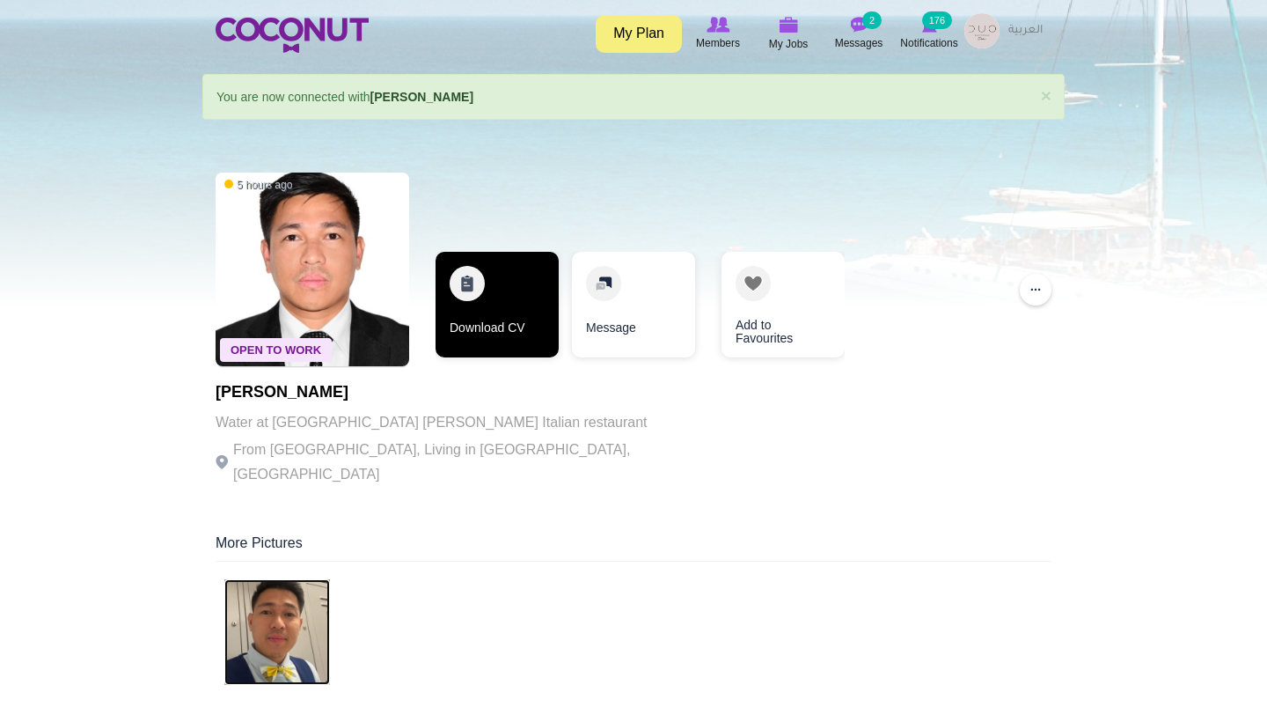
click at [519, 286] on link "Download CV" at bounding box center [497, 305] width 123 height 106
